Goal: Information Seeking & Learning: Find specific fact

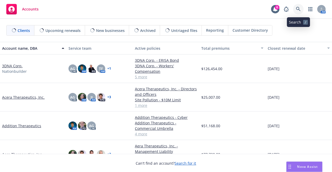
click at [301, 9] on link at bounding box center [298, 9] width 10 height 10
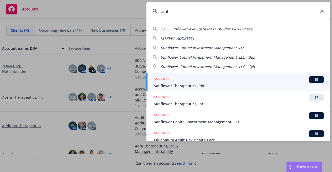
type input "sunfl"
click at [232, 87] on span "Sunflower Therapeutics, PBC" at bounding box center [239, 86] width 170 height 6
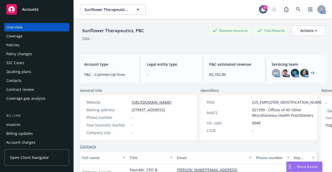
click at [34, 47] on div "Policies" at bounding box center [36, 45] width 61 height 8
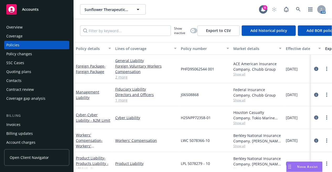
click at [119, 78] on link "2 more" at bounding box center [145, 77] width 61 height 6
click at [298, 8] on icon at bounding box center [298, 9] width 5 height 5
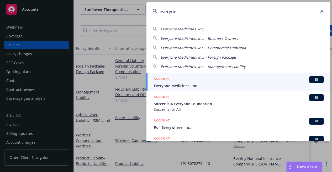
type input "everyon"
click at [207, 84] on span "Everyone Medicines, Inc." at bounding box center [239, 86] width 170 height 6
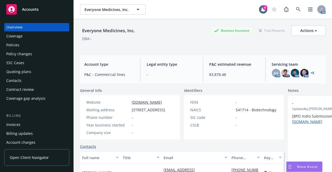
click at [28, 46] on div "Policies" at bounding box center [36, 45] width 61 height 8
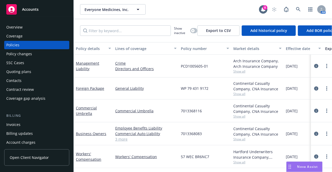
scroll to position [52, 0]
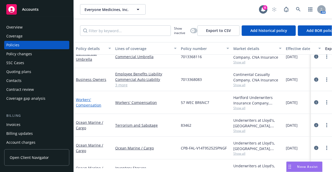
click at [92, 106] on link "Workers' Compensation" at bounding box center [88, 102] width 25 height 10
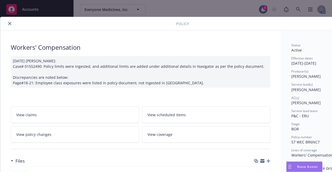
click at [9, 24] on icon "close" at bounding box center [9, 23] width 3 height 3
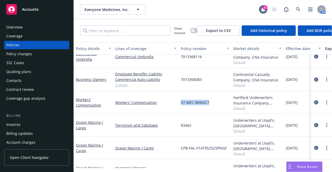
drag, startPoint x: 179, startPoint y: 100, endPoint x: 212, endPoint y: 98, distance: 33.2
click at [212, 98] on div "Workers' Compensation Workers' Compensation 57 WEC BR6NC7 Hartford Underwriters…" at bounding box center [327, 102] width 506 height 23
copy div "57 WEC BR6NC7"
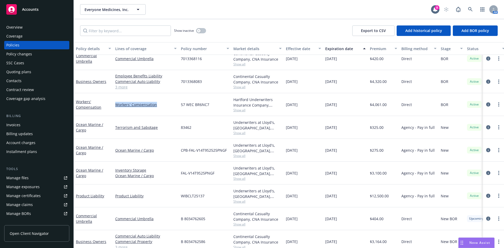
scroll to position [42, 0]
